Goal: Task Accomplishment & Management: Manage account settings

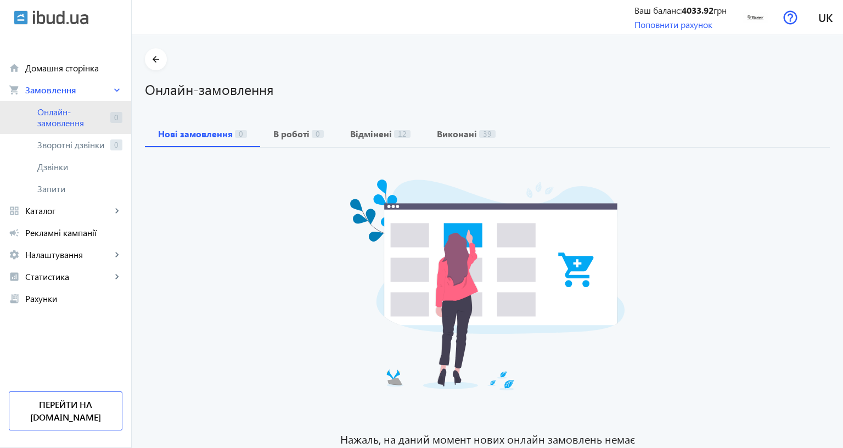
click at [41, 128] on link "Онлайн-замовлення 0" at bounding box center [65, 117] width 131 height 33
click at [53, 119] on span "Онлайн-замовлення" at bounding box center [71, 118] width 69 height 22
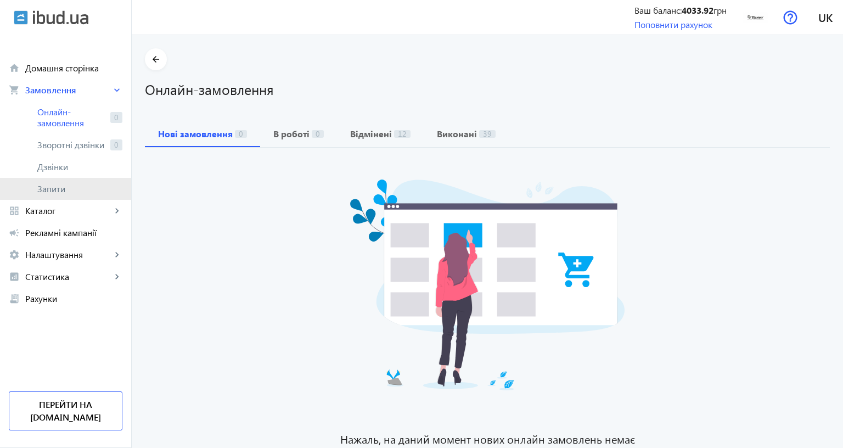
click at [50, 185] on span "Запити" at bounding box center [79, 188] width 85 height 11
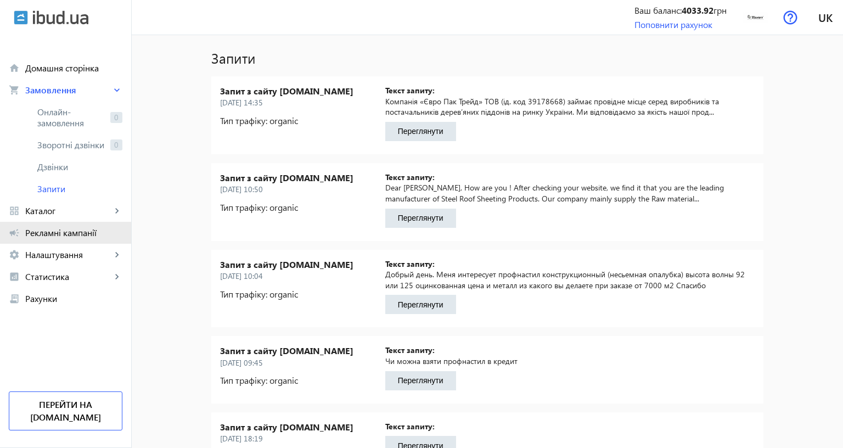
click at [61, 241] on link "campaign Рекламні кампанії" at bounding box center [65, 233] width 131 height 22
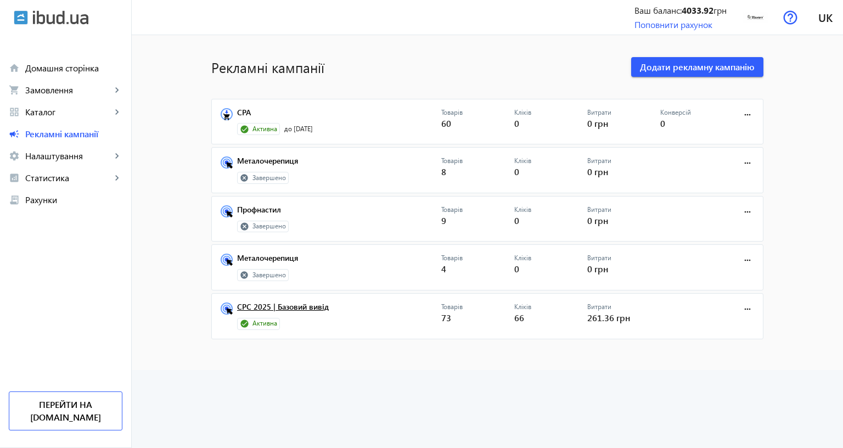
click at [334, 307] on link "CPC 2025 | Базовий вивід" at bounding box center [339, 310] width 204 height 15
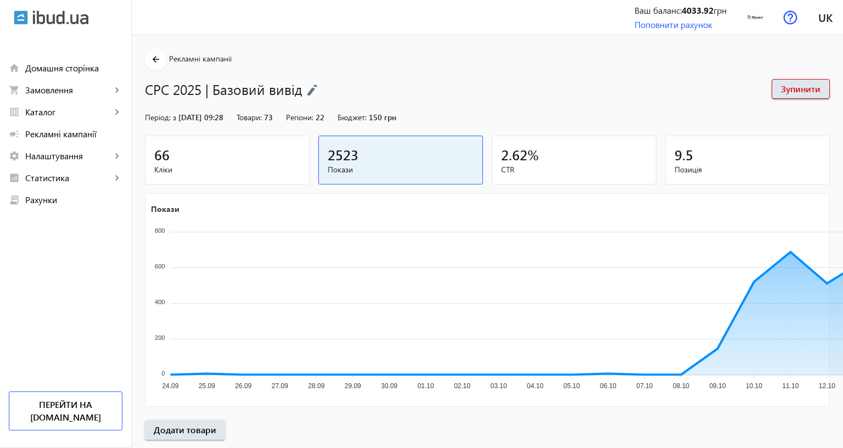
click at [221, 159] on div "66" at bounding box center [227, 154] width 146 height 19
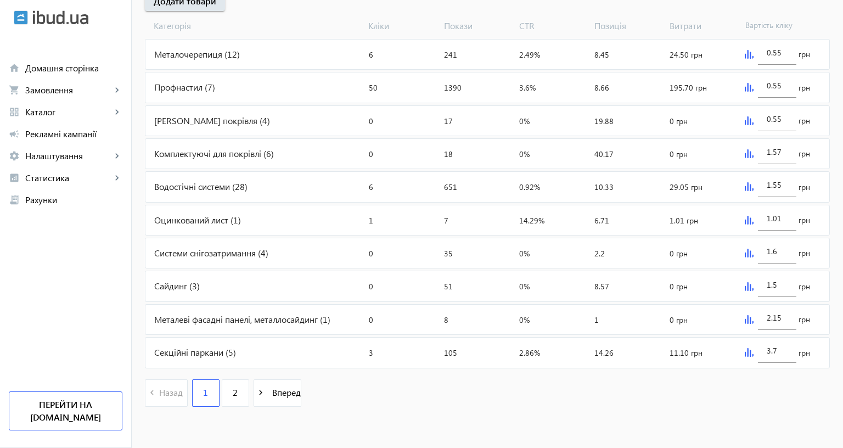
scroll to position [298, 0]
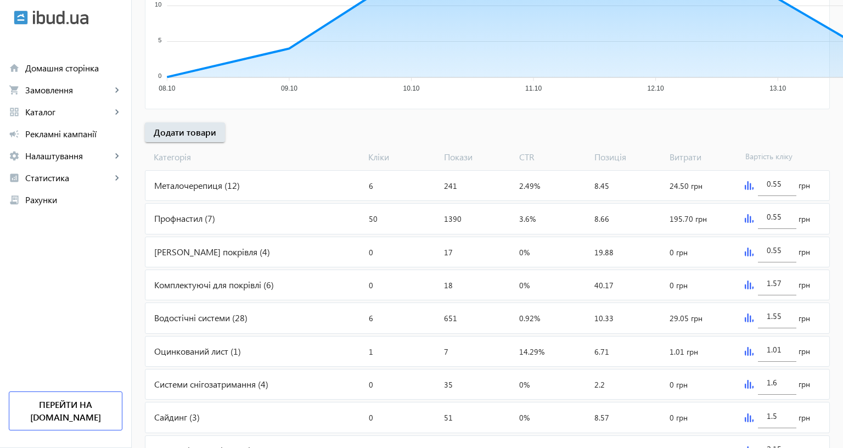
click at [828, 225] on div "0.55 грн" at bounding box center [785, 219] width 89 height 30
click at [754, 217] on img at bounding box center [749, 218] width 9 height 9
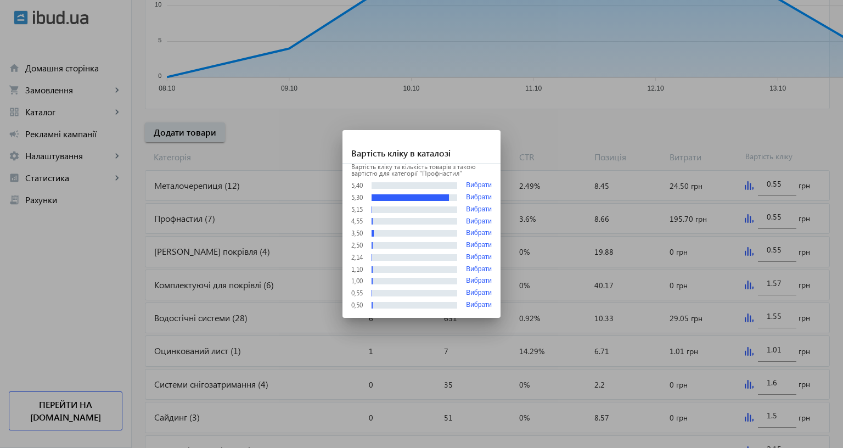
click at [251, 224] on div at bounding box center [421, 224] width 843 height 448
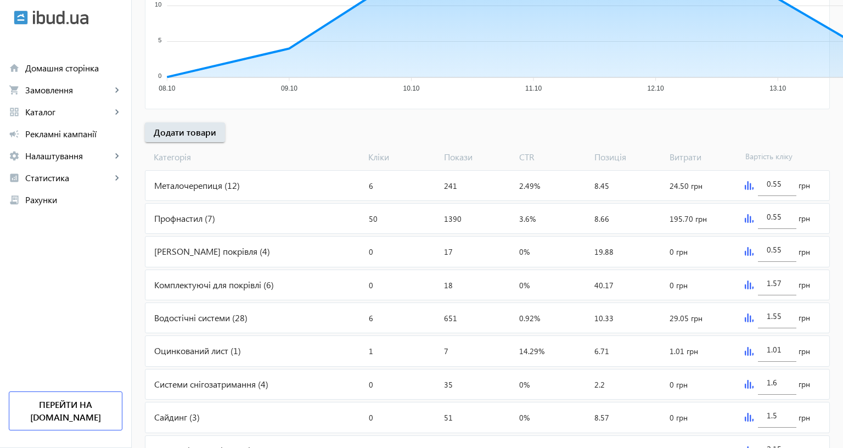
scroll to position [298, 0]
click at [184, 222] on div "Профнастил (7)" at bounding box center [255, 219] width 219 height 30
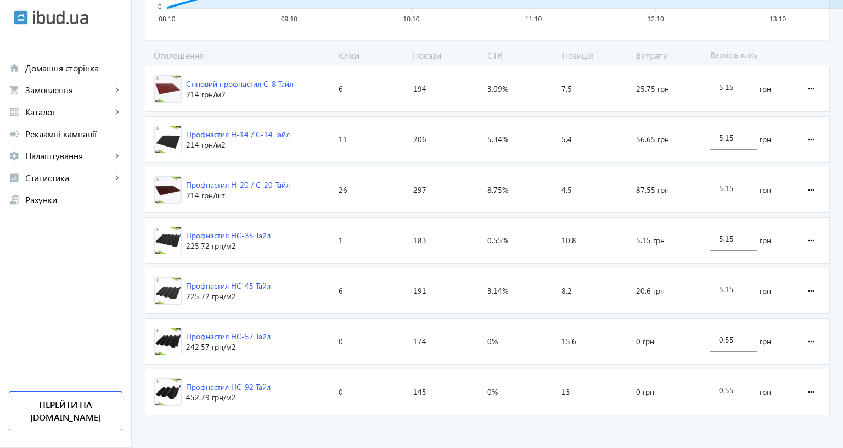
scroll to position [351, 0]
click at [265, 181] on div "Профнастил Н-20 / С-20 Тайл" at bounding box center [238, 185] width 104 height 11
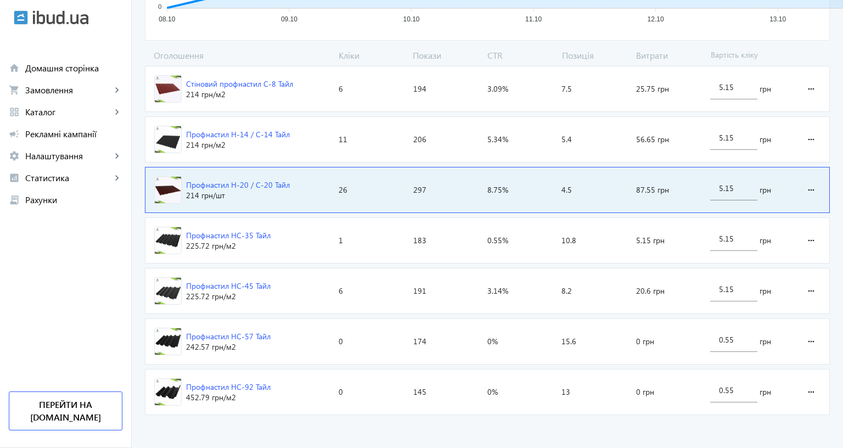
click at [265, 181] on div "Профнастил Н-20 / С-20 Тайл" at bounding box center [238, 185] width 104 height 11
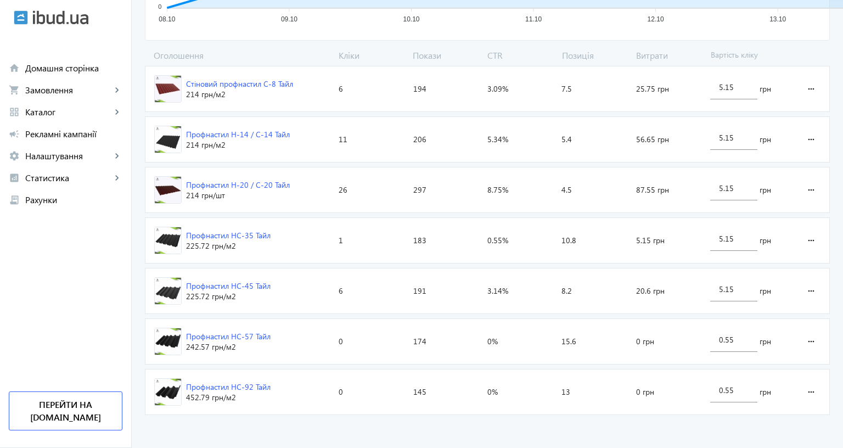
click at [265, 181] on div "Профнастил Н-20 / С-20 Тайл" at bounding box center [238, 185] width 104 height 11
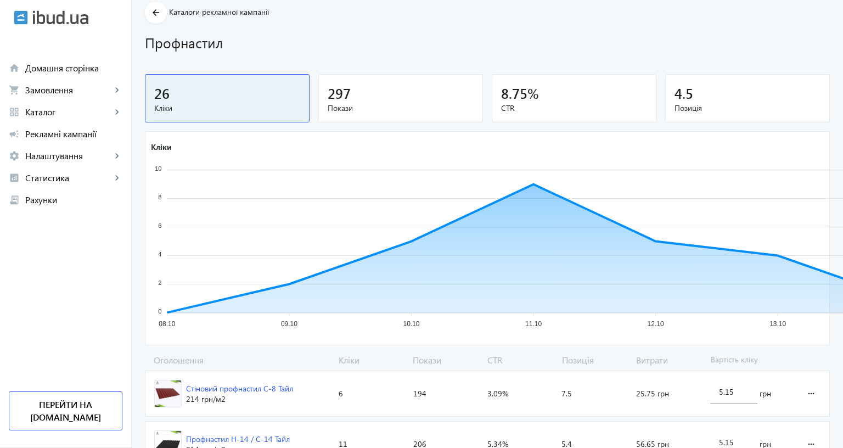
scroll to position [0, 0]
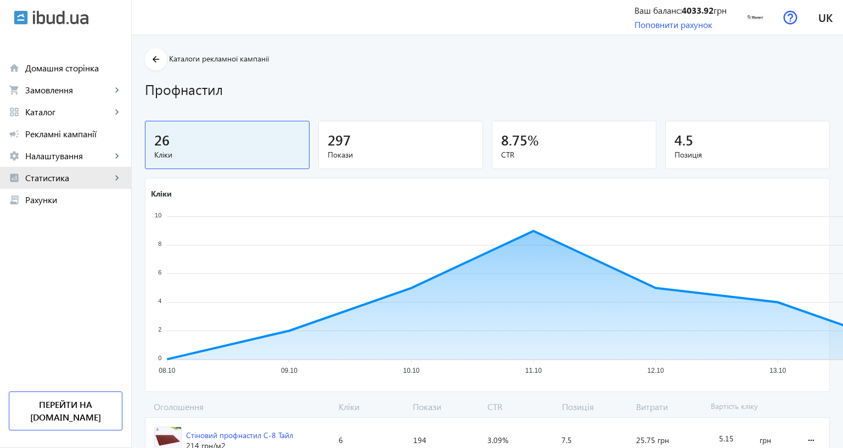
click at [75, 182] on span "Статистика" at bounding box center [68, 177] width 86 height 11
